Goal: Contribute content

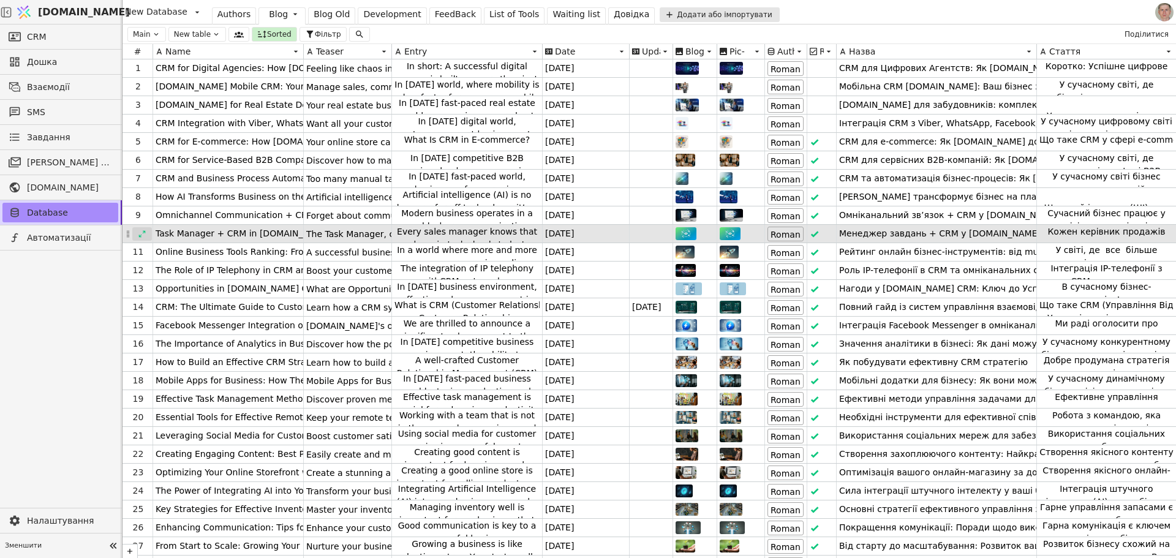
click at [141, 230] on icon at bounding box center [142, 234] width 9 height 9
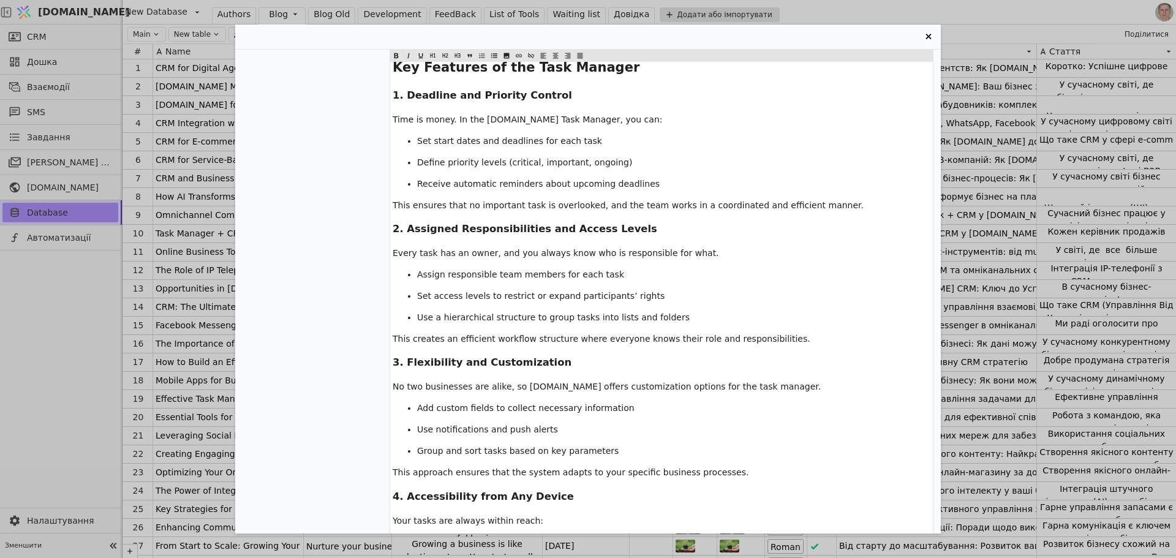
scroll to position [490, 0]
click at [206, 219] on div "Task Manager + CRM in [DOMAIN_NAME]: How to Improve Sales Management and Busine…" at bounding box center [588, 279] width 1176 height 558
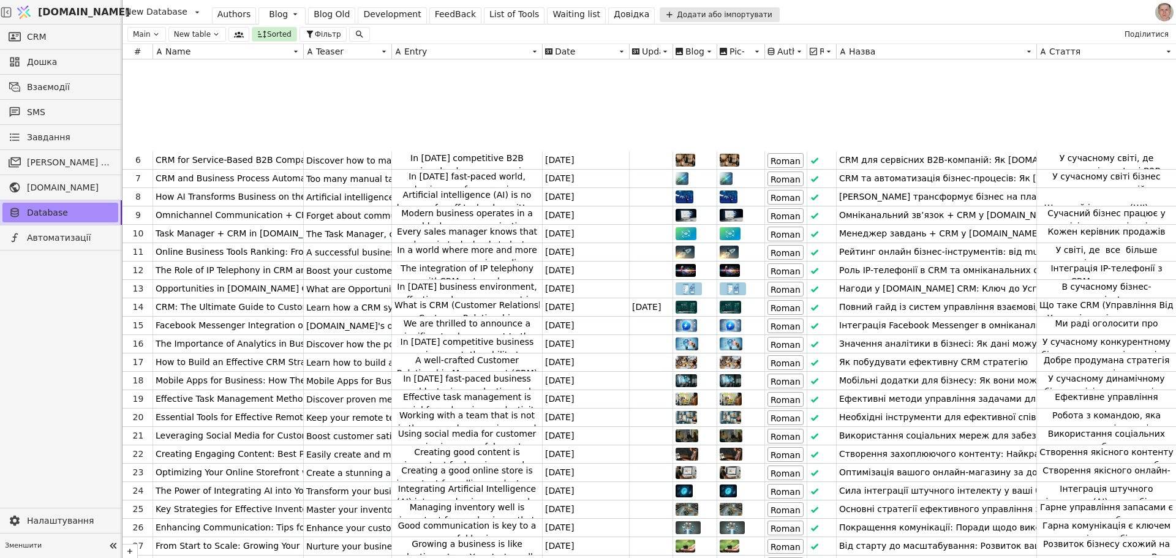
scroll to position [122, 0]
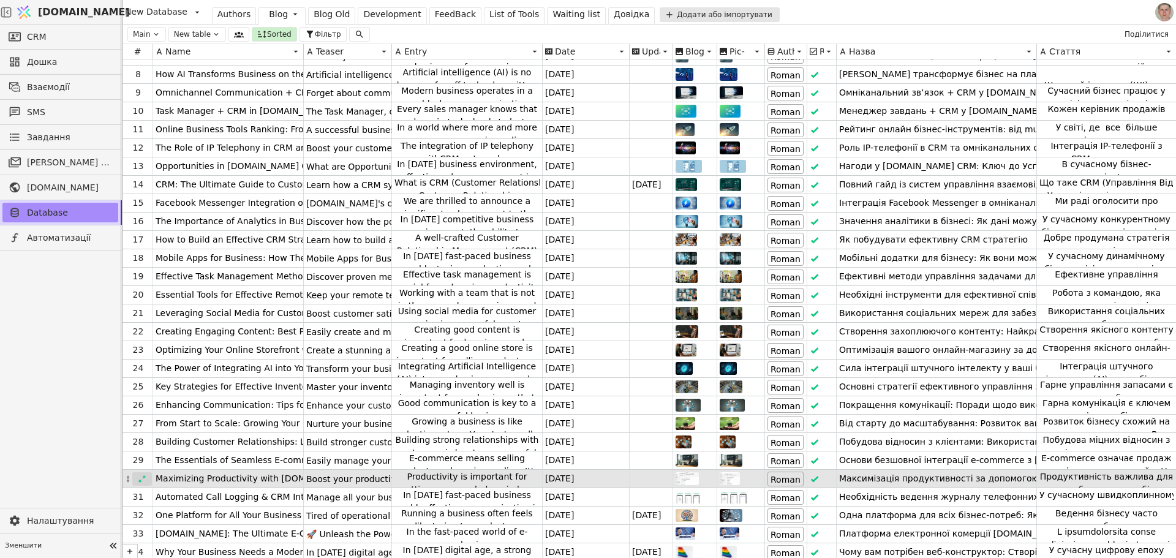
click at [140, 476] on icon at bounding box center [142, 479] width 9 height 9
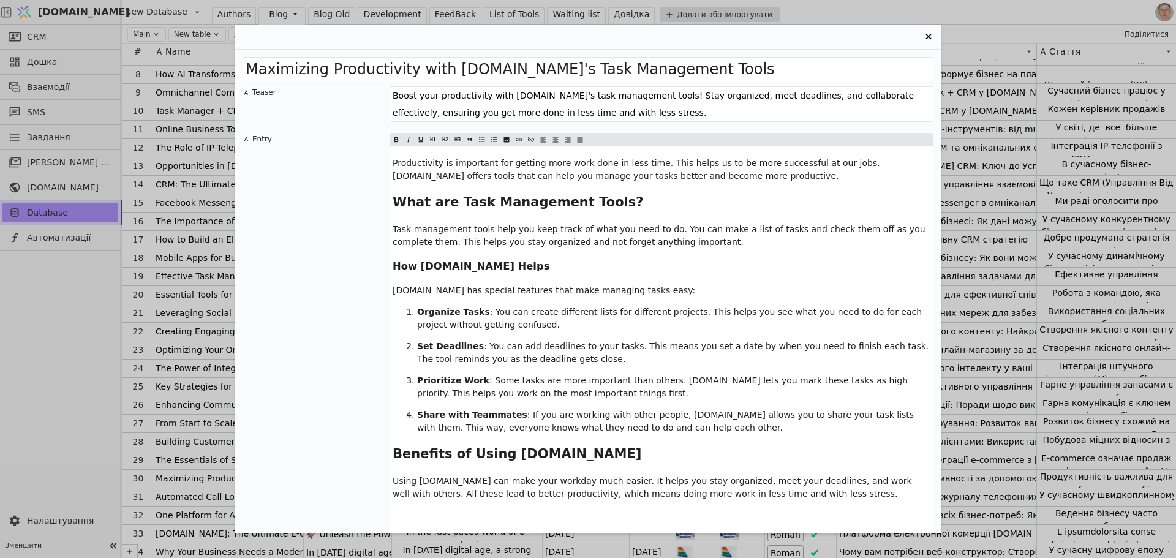
click at [527, 111] on textarea "Boost your productivity with [DOMAIN_NAME]'s task management tools! Stay organi…" at bounding box center [662, 104] width 544 height 36
paste textarea "Tasks getting lost in chats and deadlines looming? Learn how to take control of…"
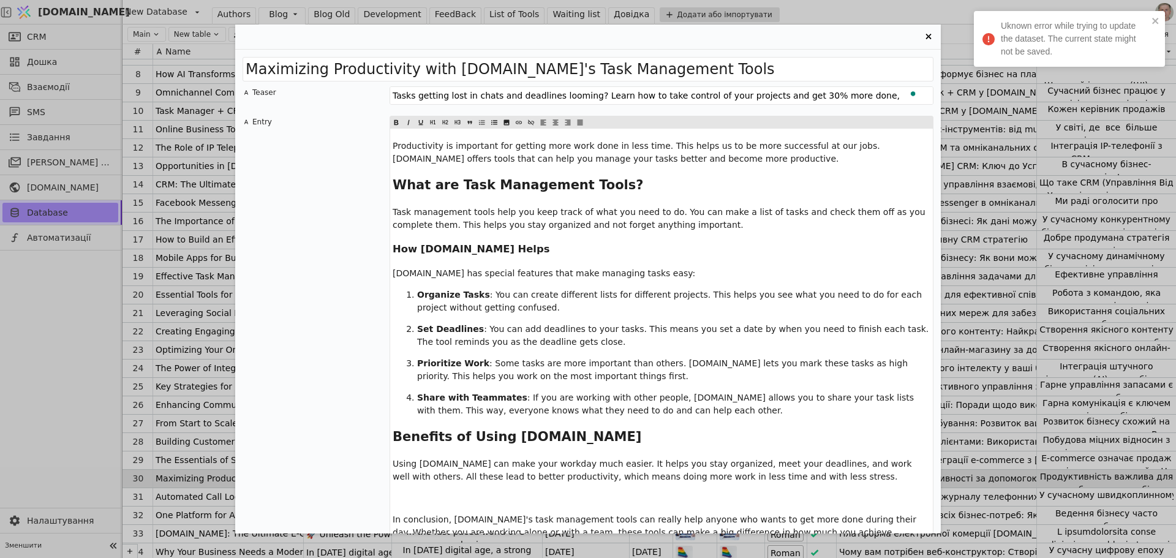
click at [786, 98] on textarea "Tasks getting lost in chats and deadlines looming? Learn how to take control of…" at bounding box center [662, 95] width 544 height 18
type textarea "Tasks getting lost in chats and deadlines looming? Learn how to take control of…"
click at [754, 165] on div "Productivity is important for getting more work done in less time. This helps u…" at bounding box center [661, 339] width 543 height 421
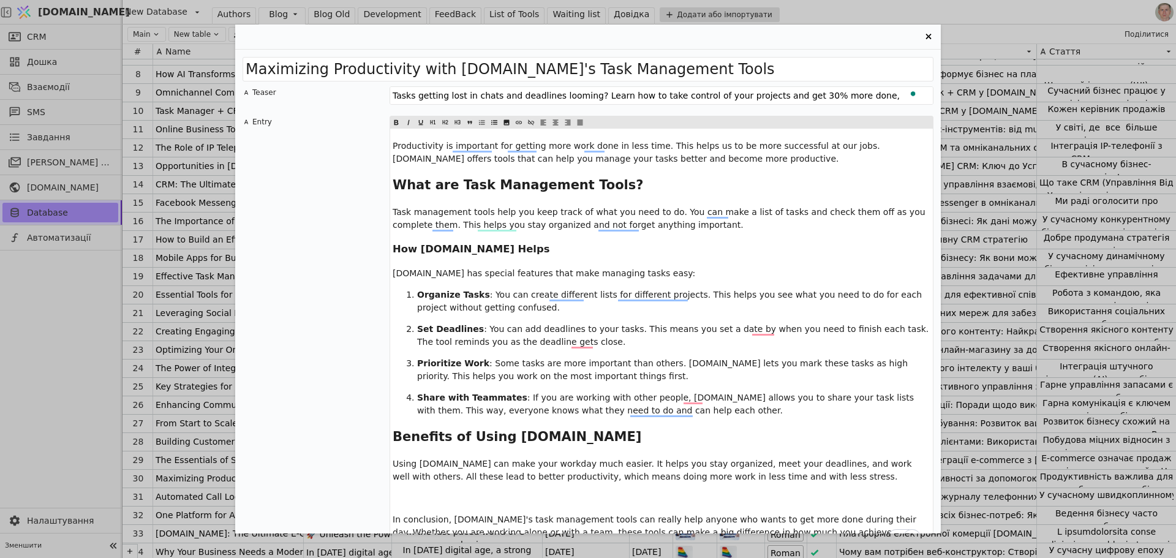
click at [486, 218] on p "Task management tools help you keep track of what you need to do. You can make …" at bounding box center [662, 219] width 538 height 26
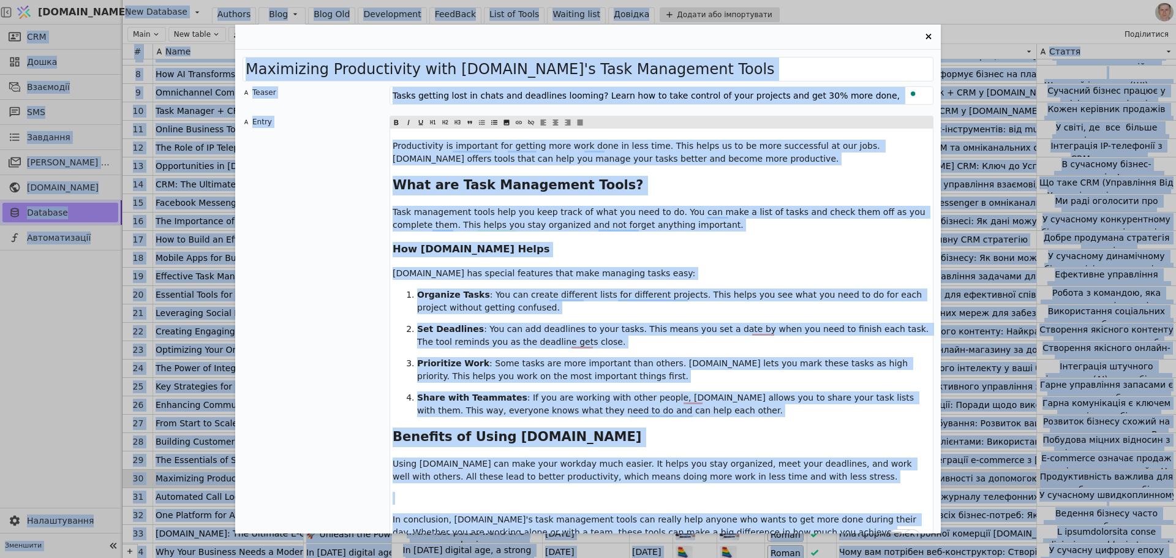
click at [489, 217] on p "Task management tools help you keep track of what you need to do. You can make …" at bounding box center [662, 219] width 538 height 26
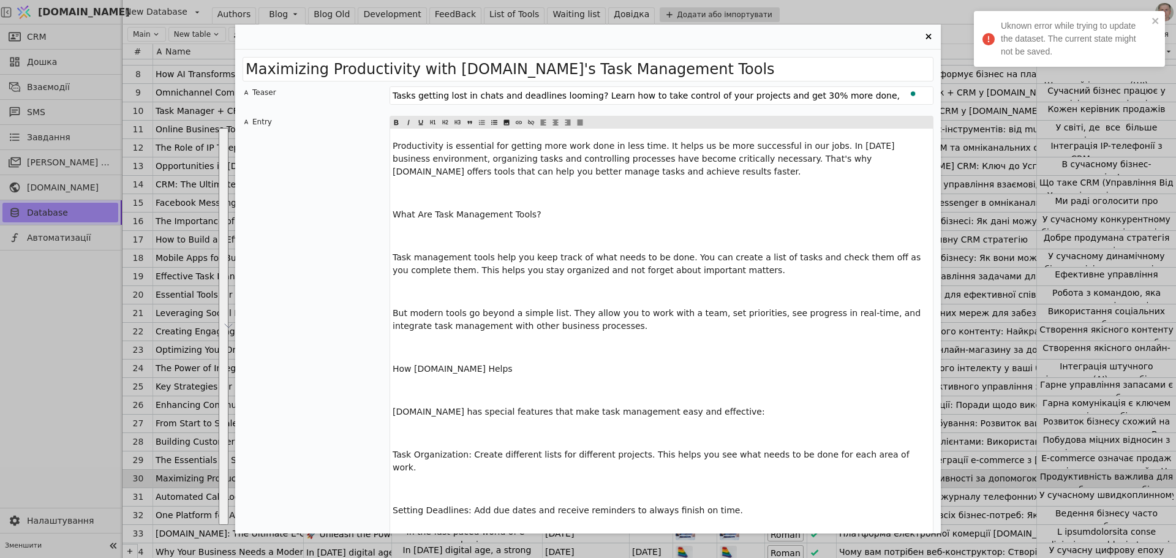
scroll to position [1115, 0]
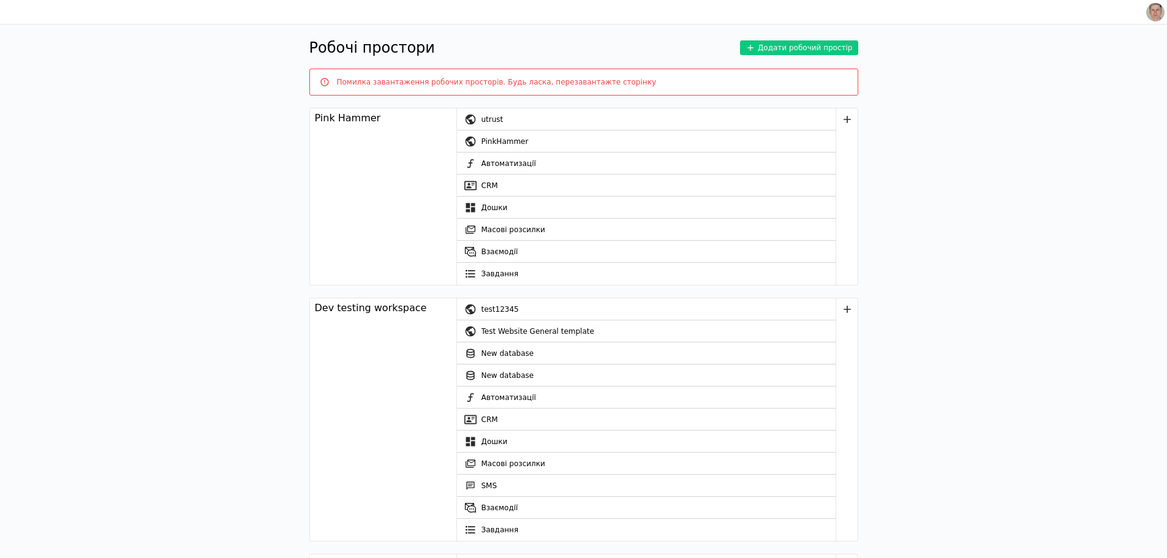
click at [81, 11] on div at bounding box center [583, 12] width 1167 height 24
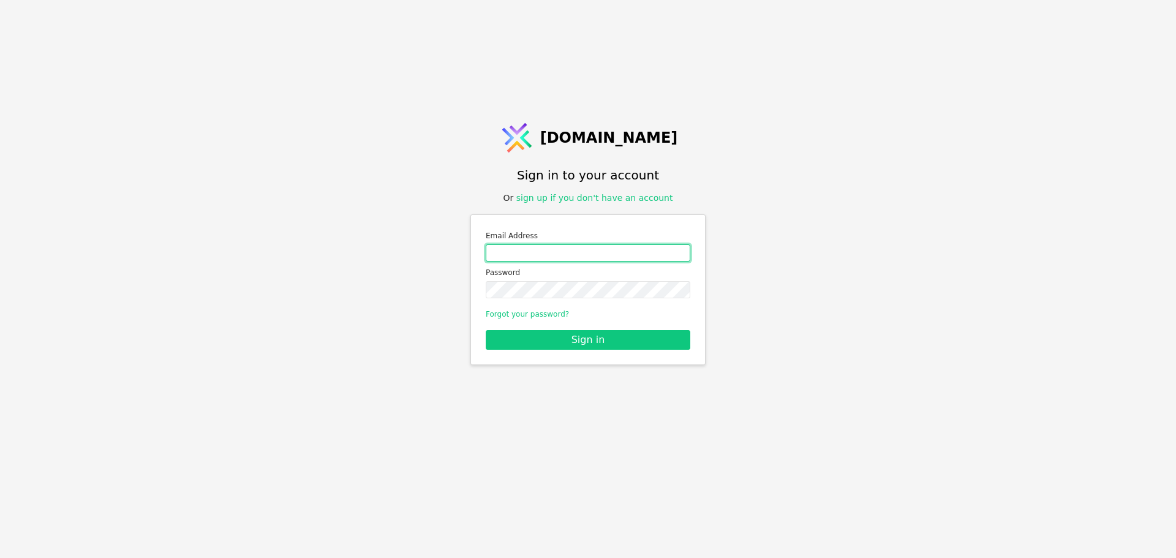
drag, startPoint x: 570, startPoint y: 249, endPoint x: 577, endPoint y: 255, distance: 10.0
click at [570, 248] on input "Email address" at bounding box center [588, 252] width 205 height 17
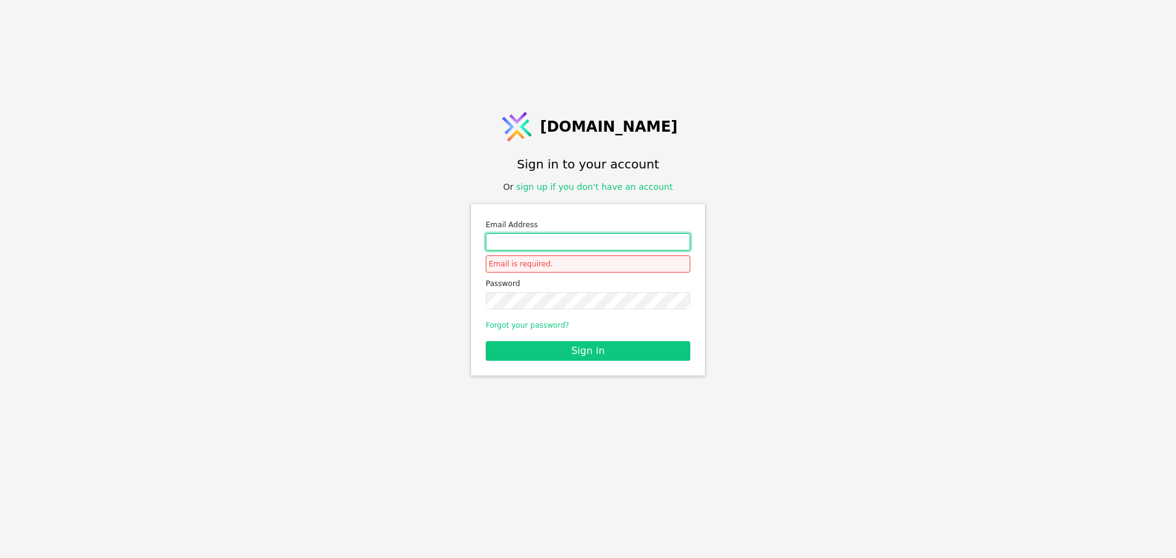
type input "roman.svystun@gmail.com"
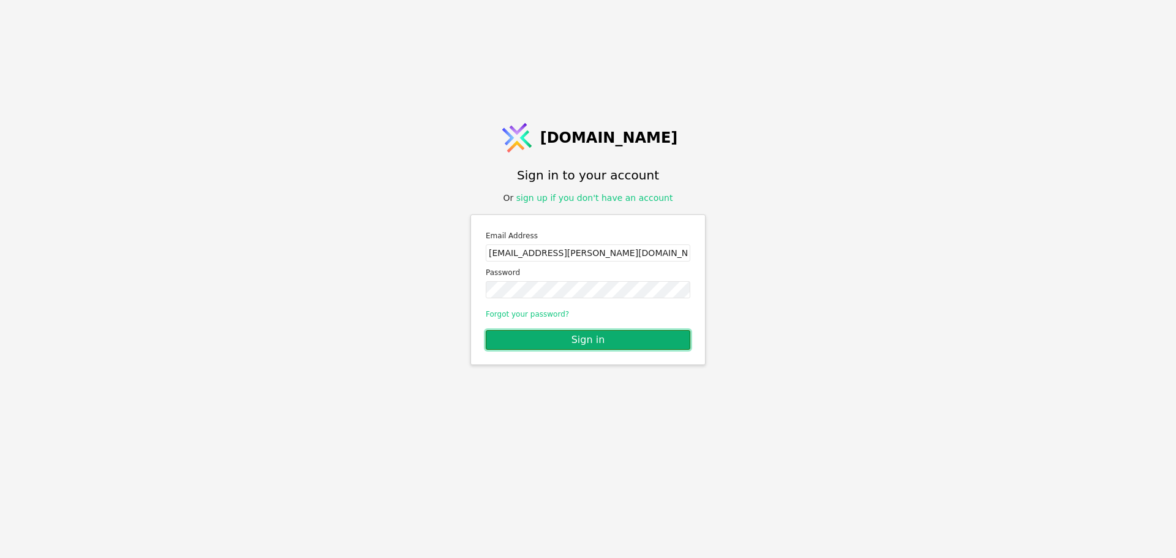
click at [599, 339] on button "Sign in" at bounding box center [588, 340] width 205 height 20
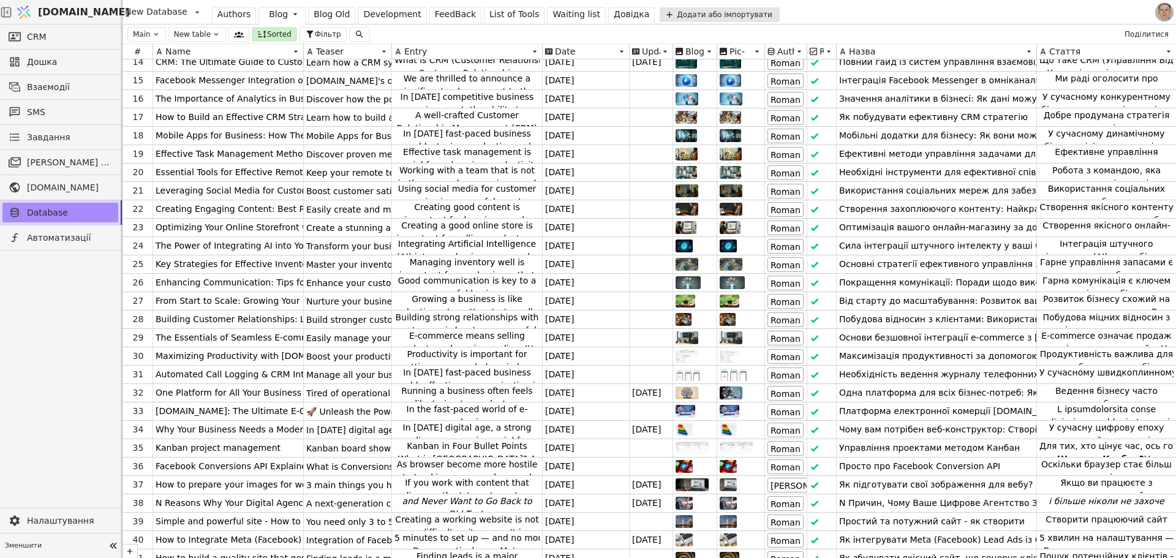
scroll to position [319, 0]
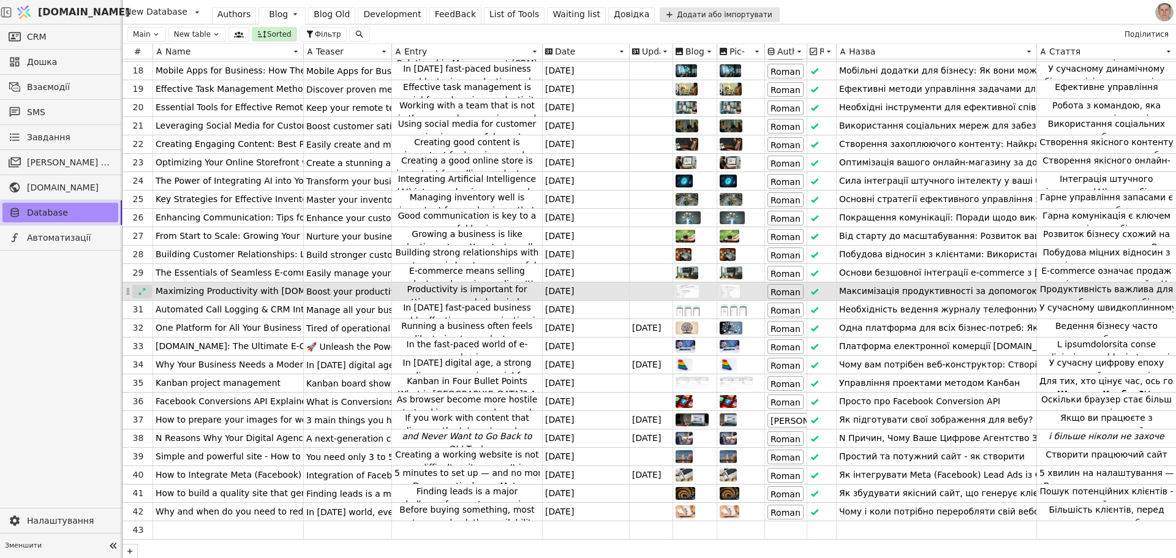
click at [141, 287] on icon at bounding box center [142, 291] width 9 height 9
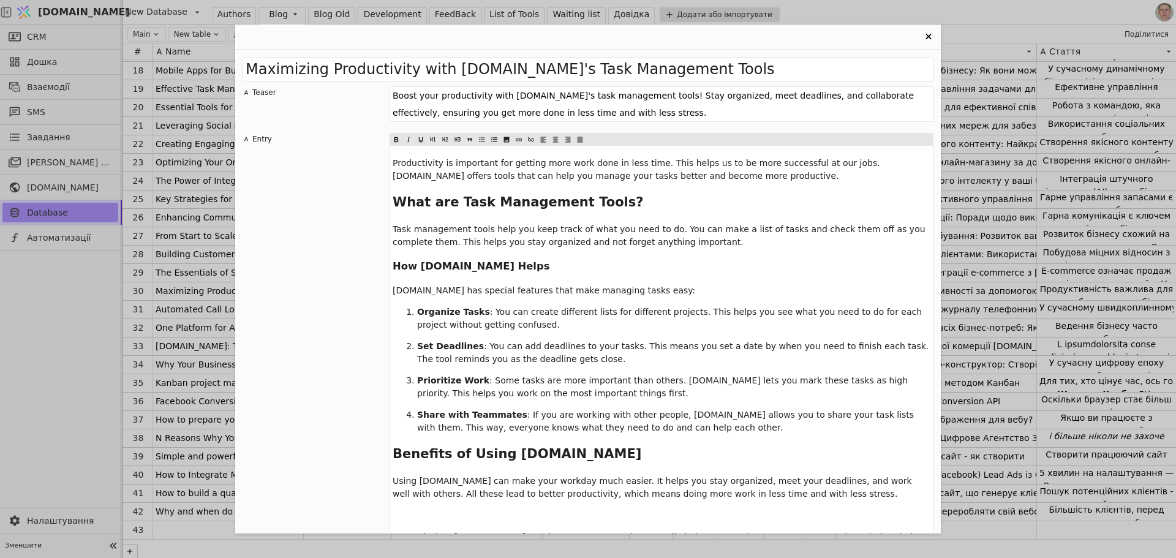
click at [533, 170] on p "Productivity is important for getting more work done in less time. This helps u…" at bounding box center [662, 170] width 538 height 26
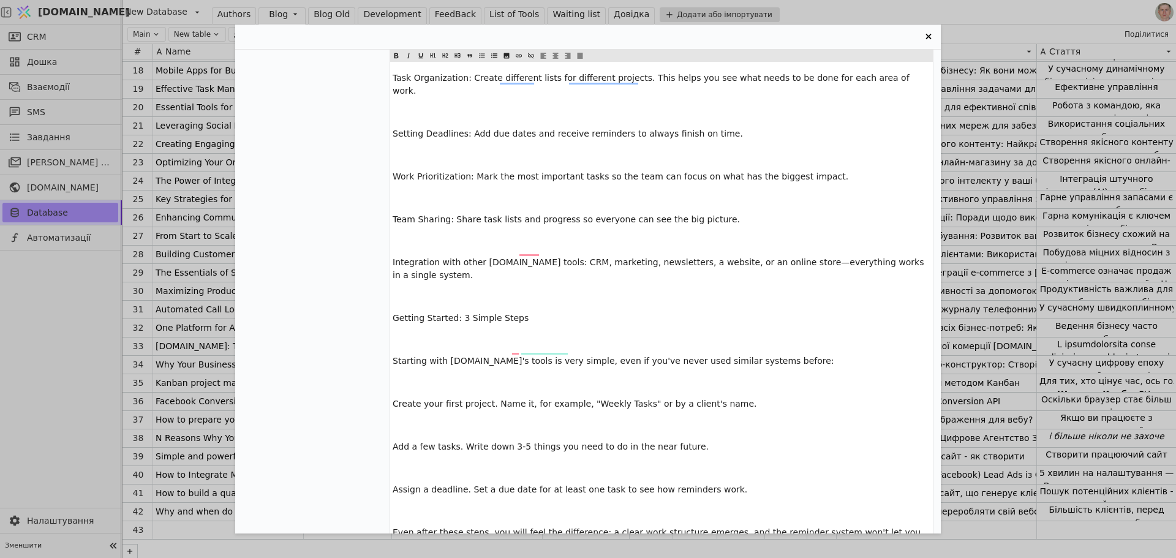
scroll to position [0, 0]
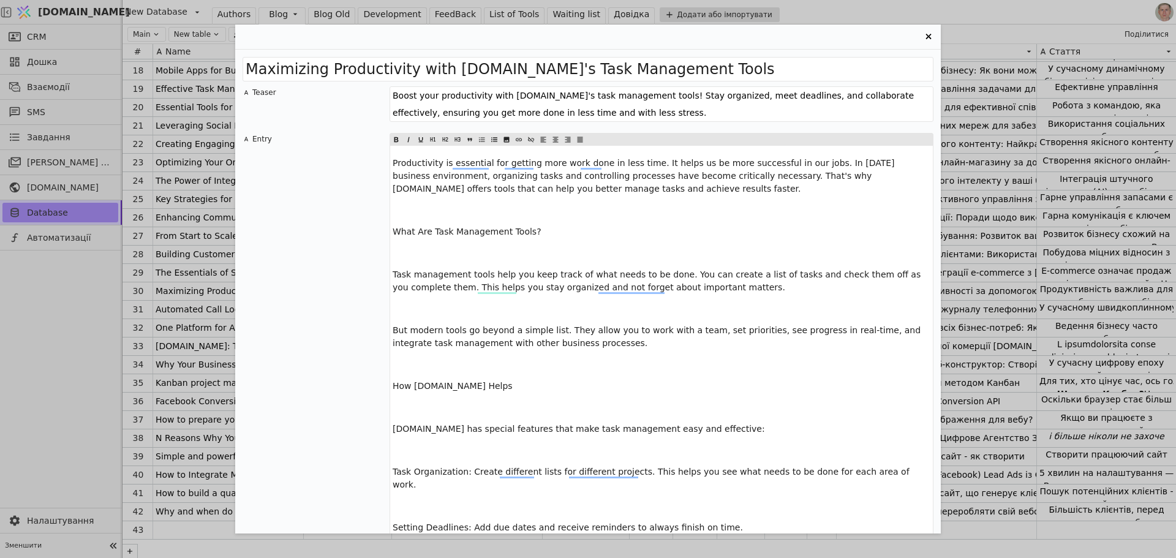
click at [563, 105] on textarea "Boost your productivity with [DOMAIN_NAME]'s task management tools! Stay organi…" at bounding box center [662, 104] width 544 height 36
click at [563, 104] on textarea "Boost your productivity with [DOMAIN_NAME]'s task management tools! Stay organi…" at bounding box center [662, 104] width 544 height 36
drag, startPoint x: 670, startPoint y: 111, endPoint x: 385, endPoint y: 92, distance: 285.5
click at [385, 92] on div "Teaser Boost your productivity with Svit.One's task management tools! Stay orga…" at bounding box center [588, 105] width 691 height 39
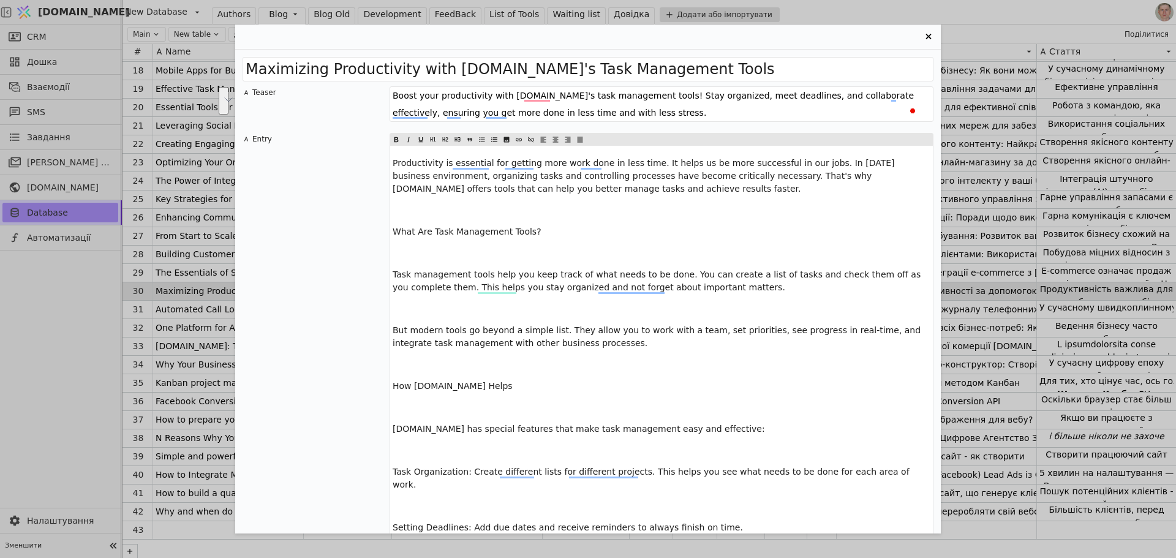
paste textarea "Tasks getting lost in chats and deadlines looming? Learn how to take control of…"
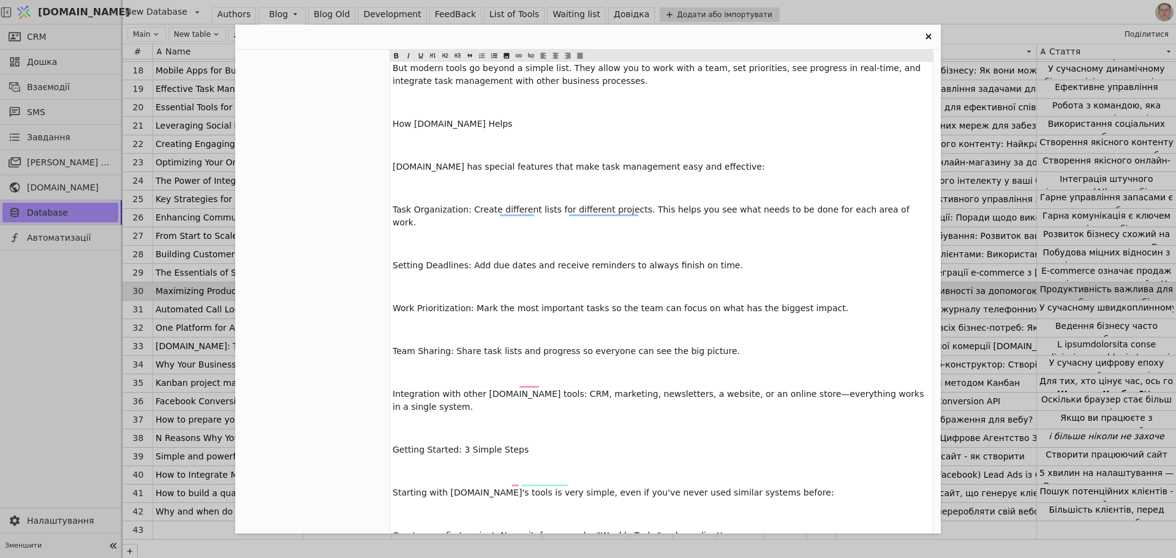
scroll to position [337, 0]
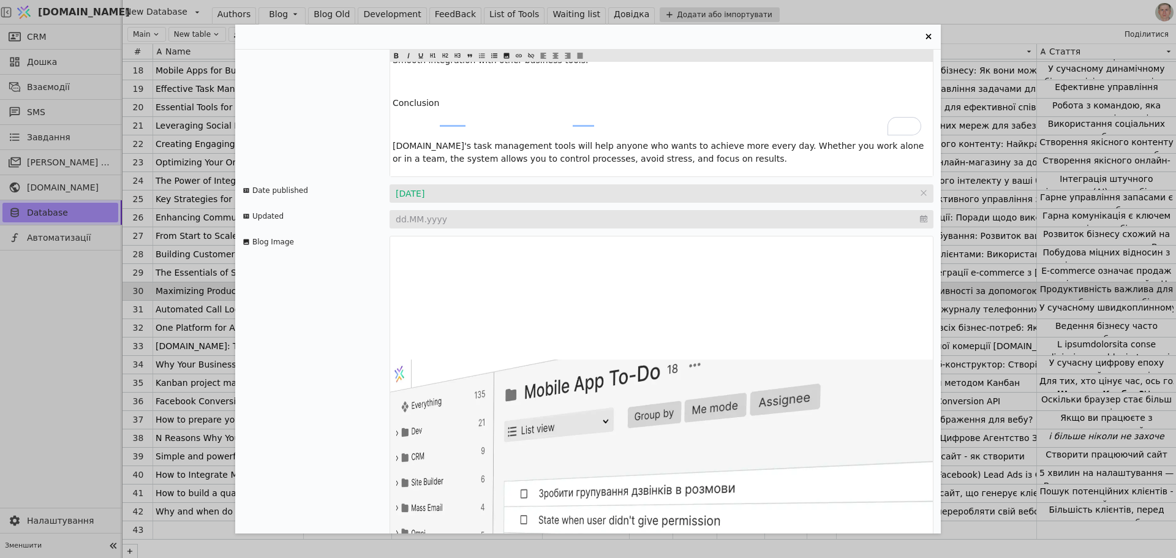
type textarea "Tasks getting lost in chats and deadlines looming? Learn how to take control of…"
click at [410, 210] on input "Entry Card" at bounding box center [662, 219] width 544 height 18
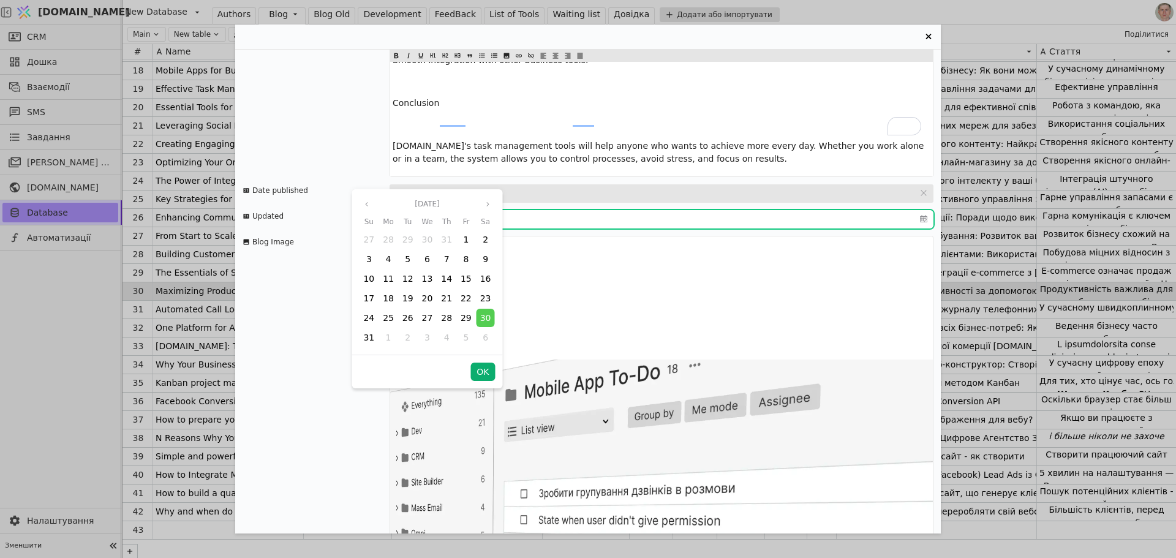
click at [487, 370] on button "OK" at bounding box center [482, 372] width 24 height 18
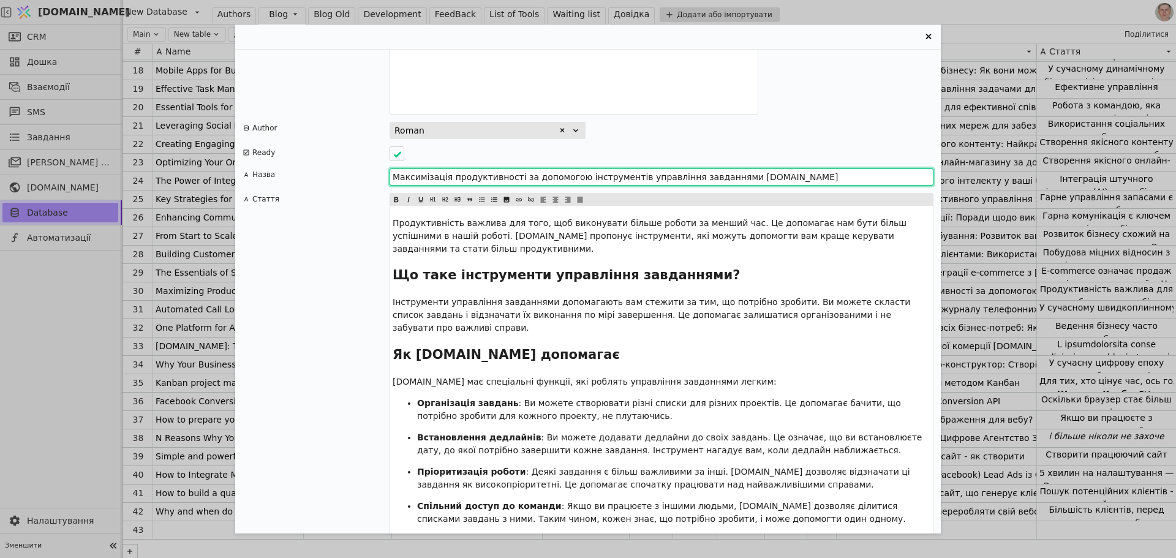
click at [463, 168] on input "Максимізація продуктивності за допомогою інструментів управління завданнями [DO…" at bounding box center [662, 176] width 544 height 17
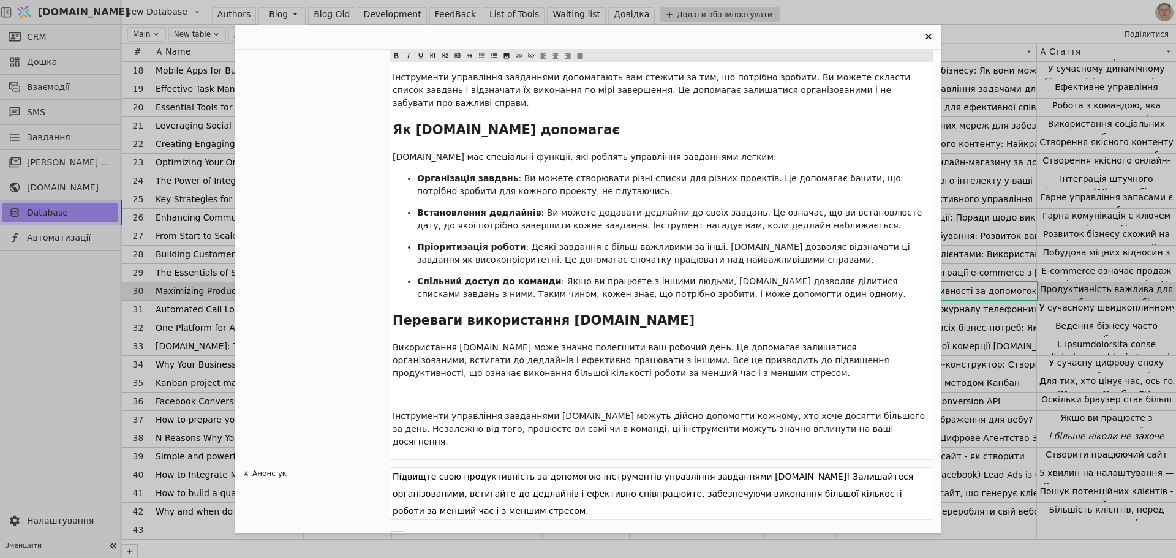
click at [506, 467] on textarea "Підвищте свою продуктивність за допомогою інструментів управління завданнями [D…" at bounding box center [662, 493] width 544 height 53
paste textarea "авдання губляться в чатах, а дедлайни горять? Дізнайтеся, як отримати контроль …"
type textarea "Завдання губляться в чатах, а дедлайни горять? Дізнайтеся, як отримати контроль…"
